Goal: Transaction & Acquisition: Purchase product/service

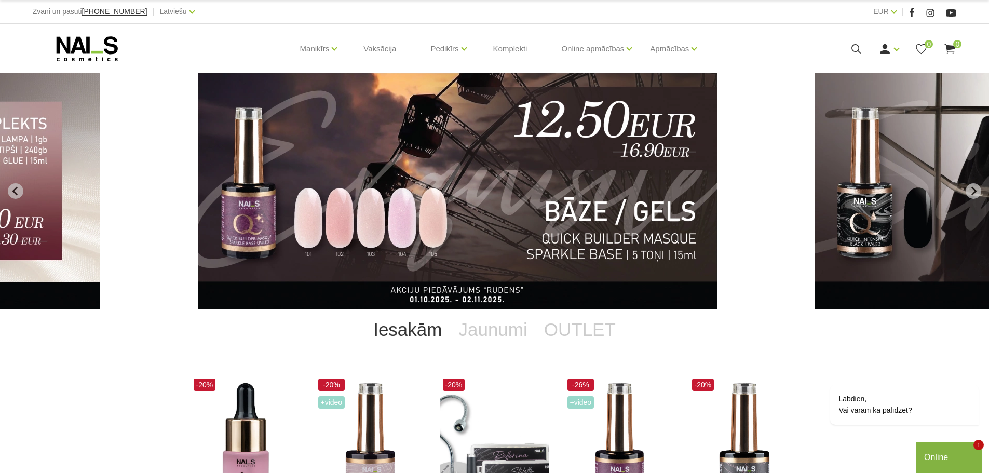
click at [766, 11] on div "EUR EUR |" at bounding box center [726, 11] width 462 height 13
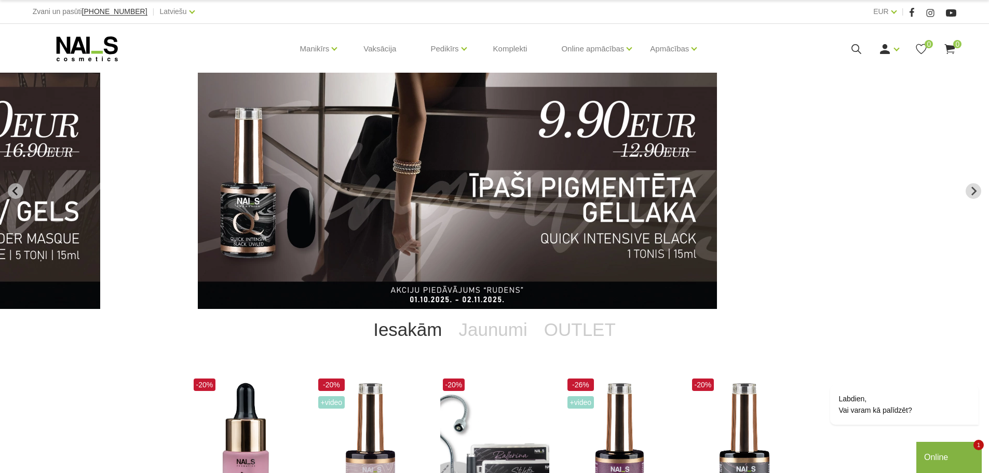
click at [857, 45] on use at bounding box center [856, 49] width 10 height 10
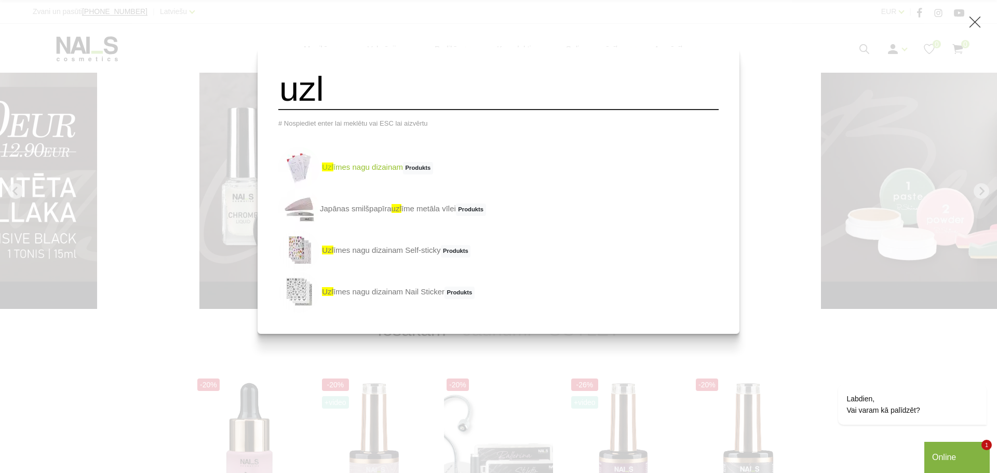
type input "uzl"
click at [368, 174] on link "uzl īmes nagu dizainam Produkts" at bounding box center [355, 168] width 155 height 42
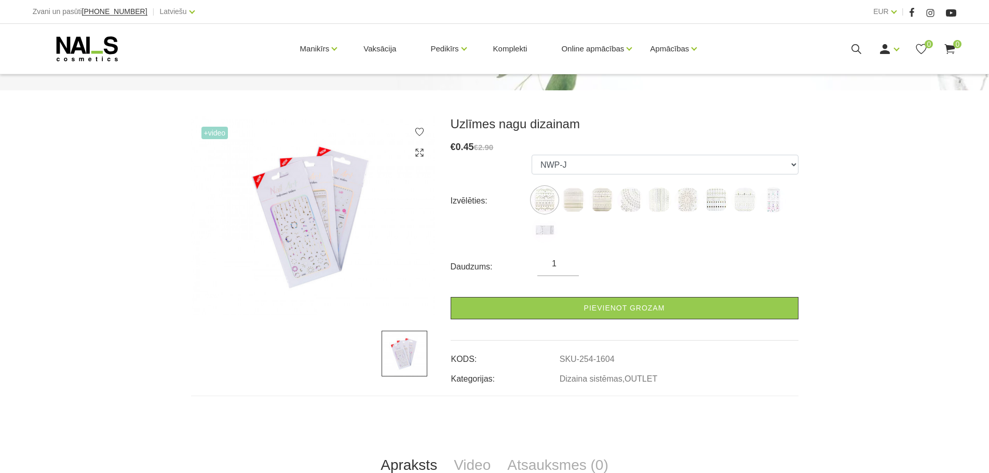
scroll to position [104, 0]
click at [577, 200] on img at bounding box center [573, 199] width 26 height 26
select select "1605"
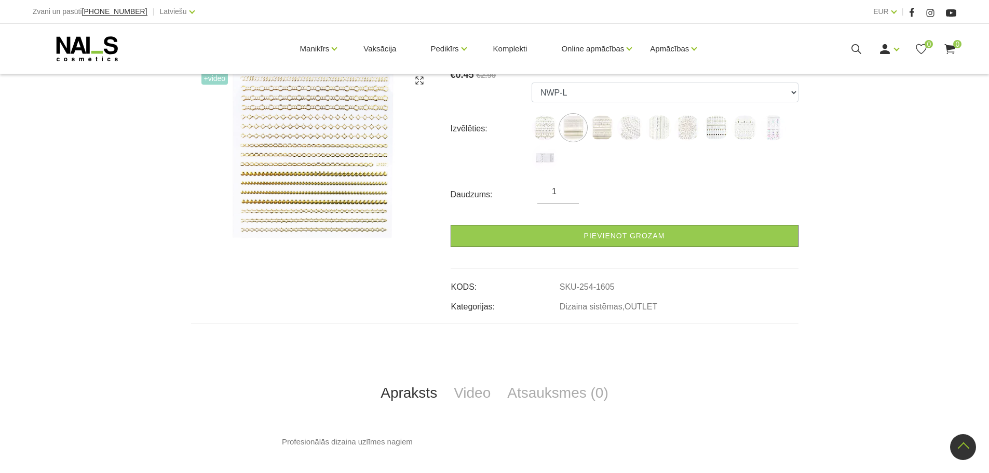
scroll to position [52, 0]
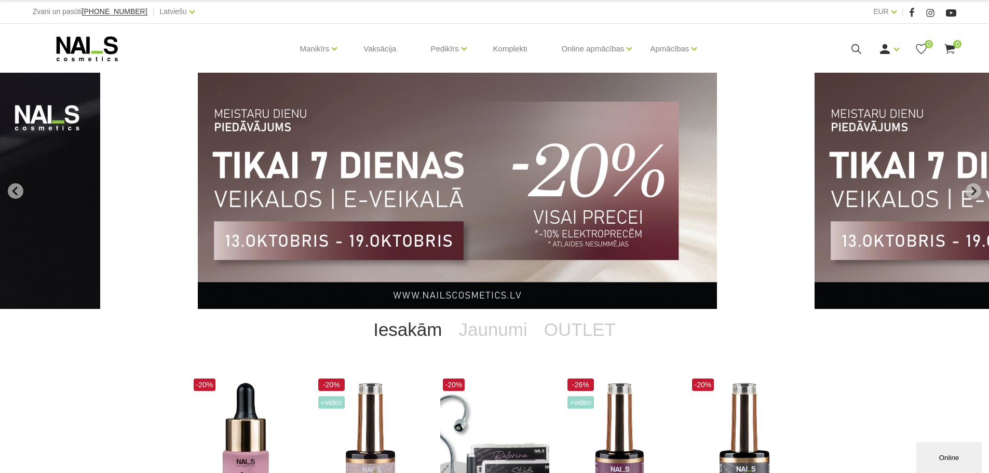
click at [856, 48] on icon at bounding box center [856, 49] width 13 height 13
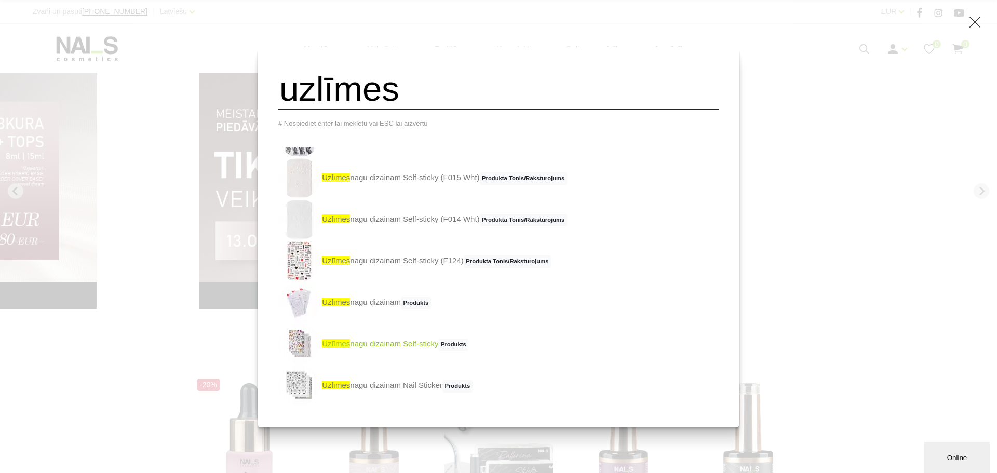
scroll to position [21, 0]
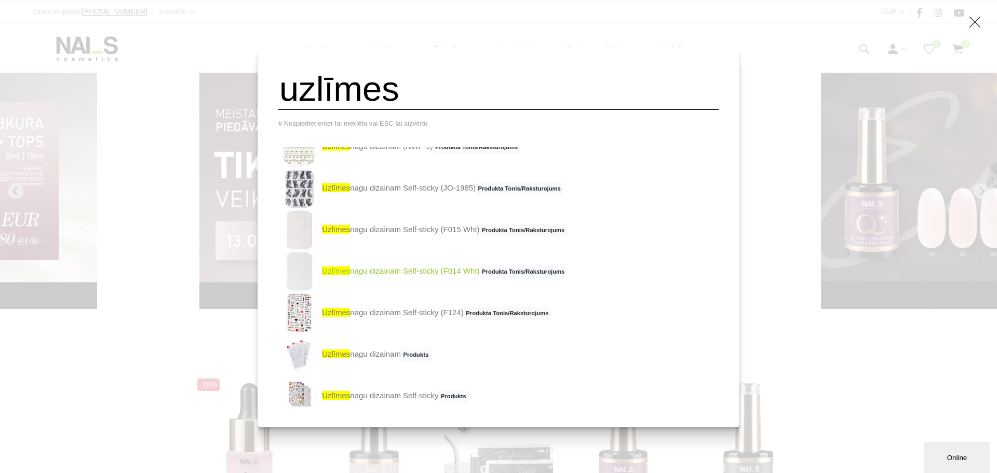
type input "uzlīmes"
click at [434, 277] on link "uzlīmes nagu dizainam Self-sticky (F014 Wht) Produkta Tonis/Raksturojums" at bounding box center [422, 272] width 289 height 42
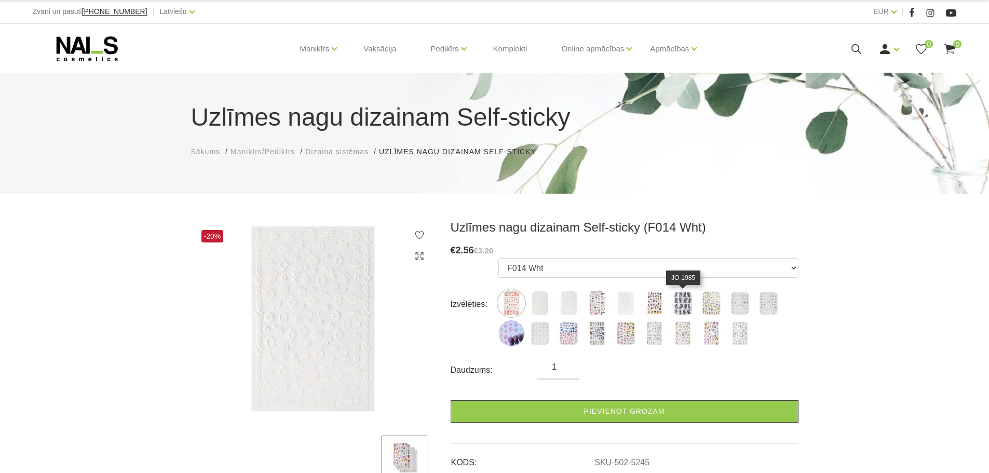
click at [681, 305] on img at bounding box center [683, 303] width 26 height 26
select select "5474"
